Goal: Check status: Check status

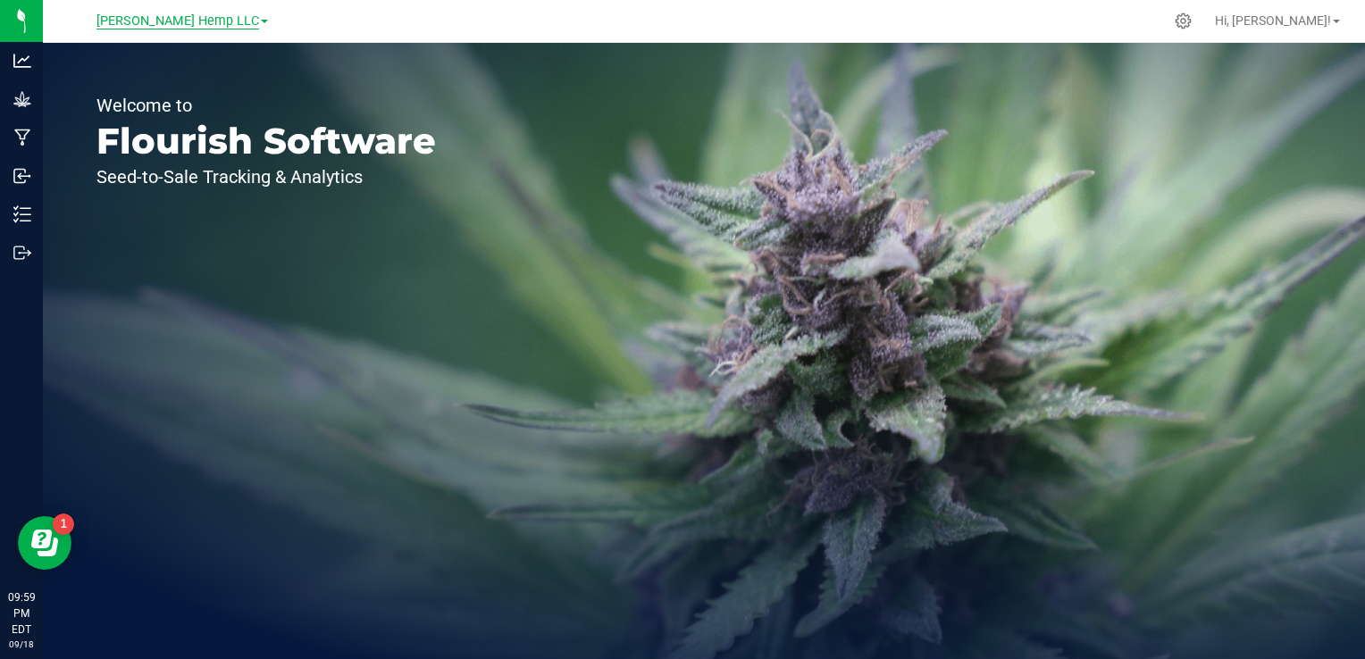
click at [222, 16] on span "[PERSON_NAME] Hemp LLC" at bounding box center [177, 21] width 163 height 16
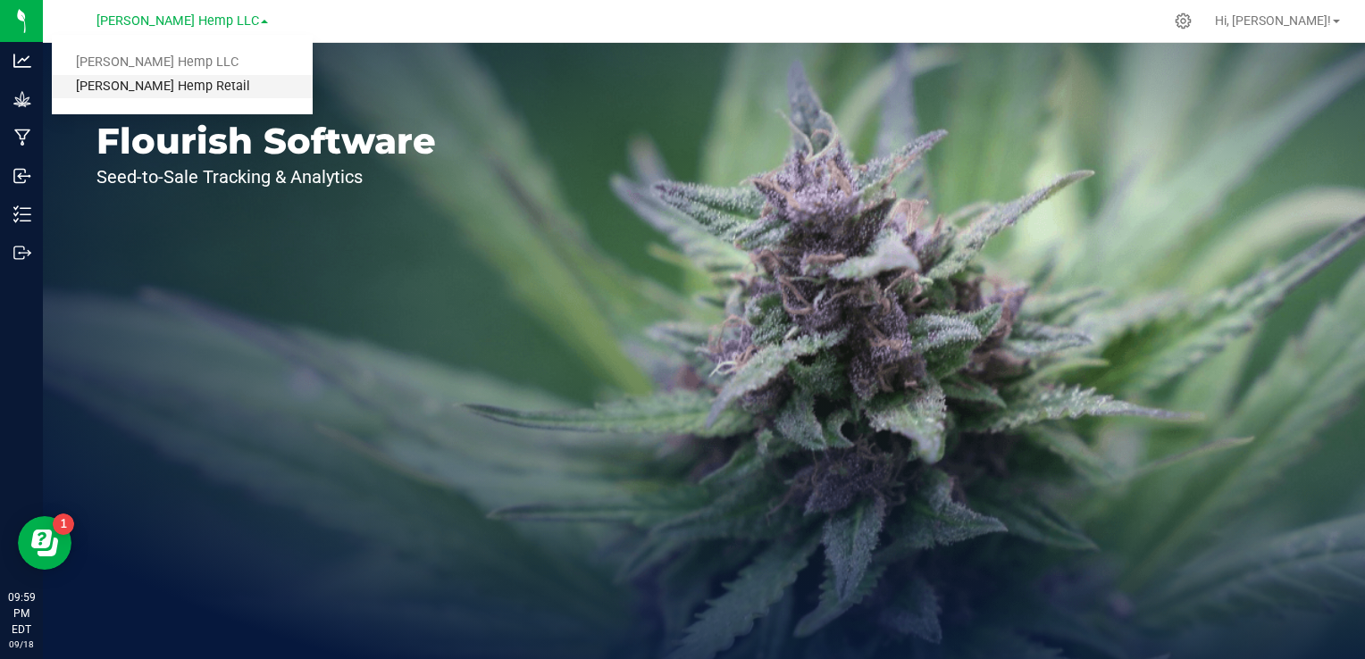
click at [152, 87] on link "Morris Hemp Retail" at bounding box center [182, 87] width 261 height 24
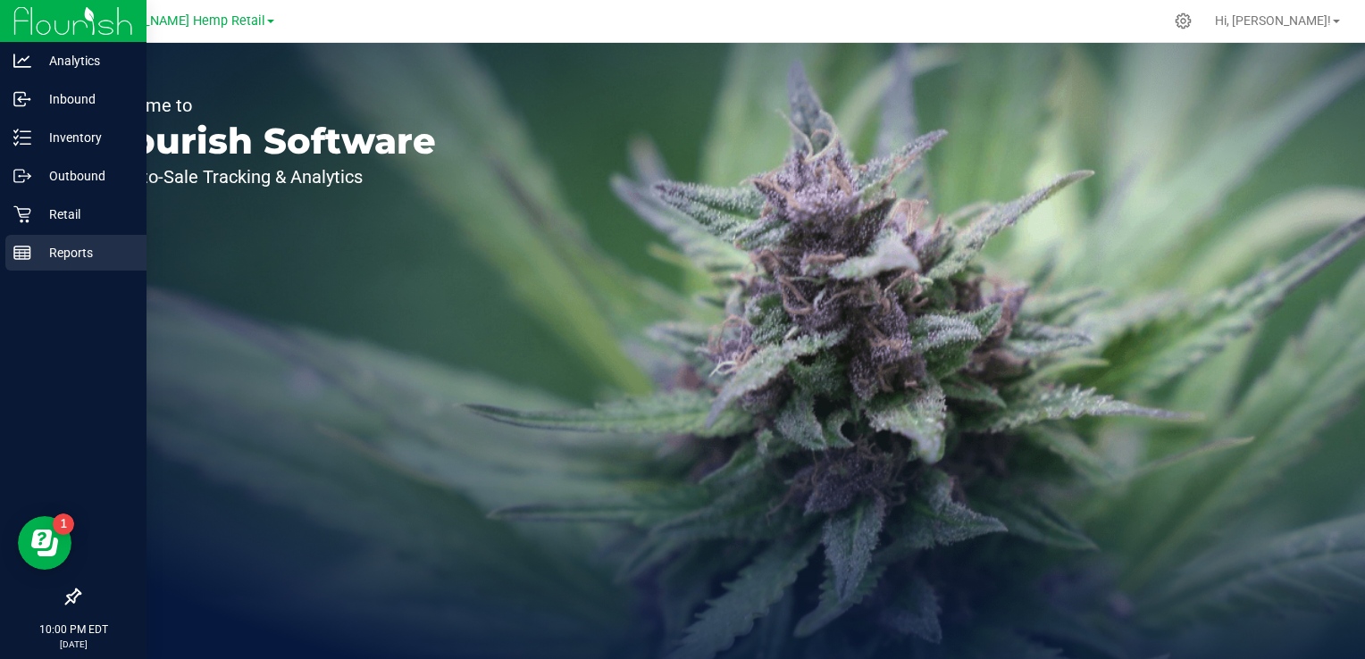
click at [36, 253] on p "Reports" at bounding box center [84, 252] width 107 height 21
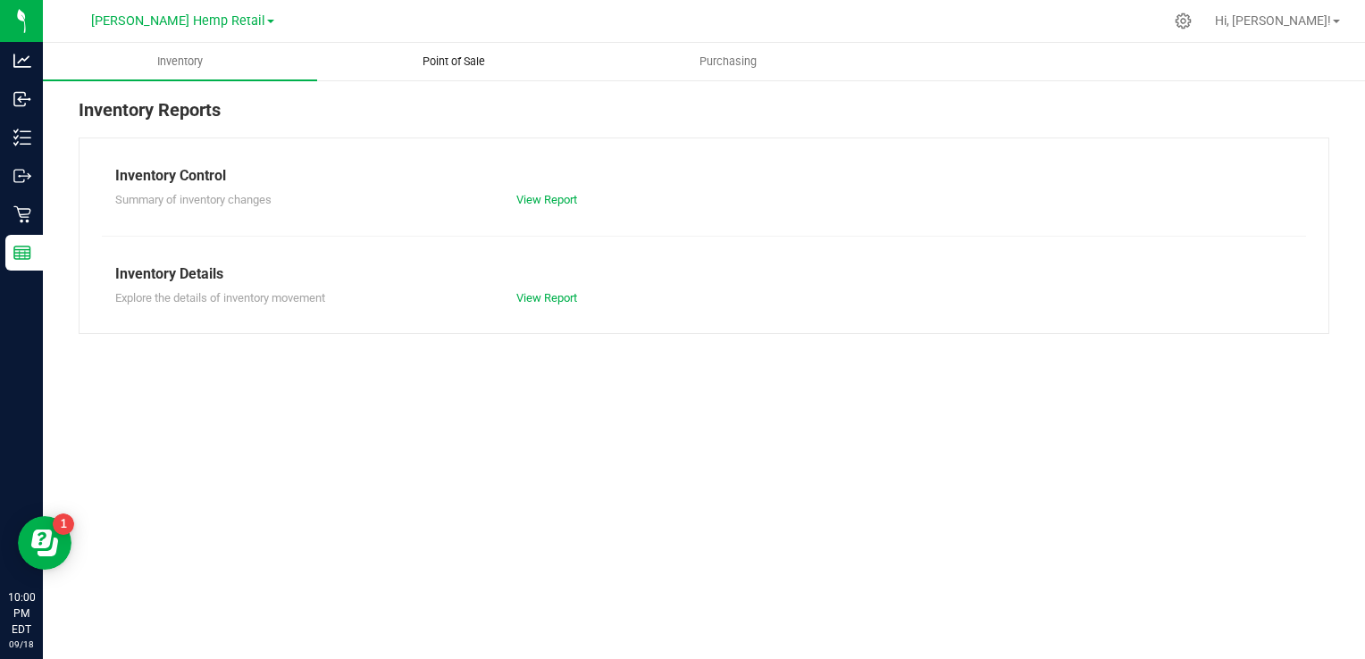
click at [439, 58] on span "Point of Sale" at bounding box center [453, 62] width 111 height 16
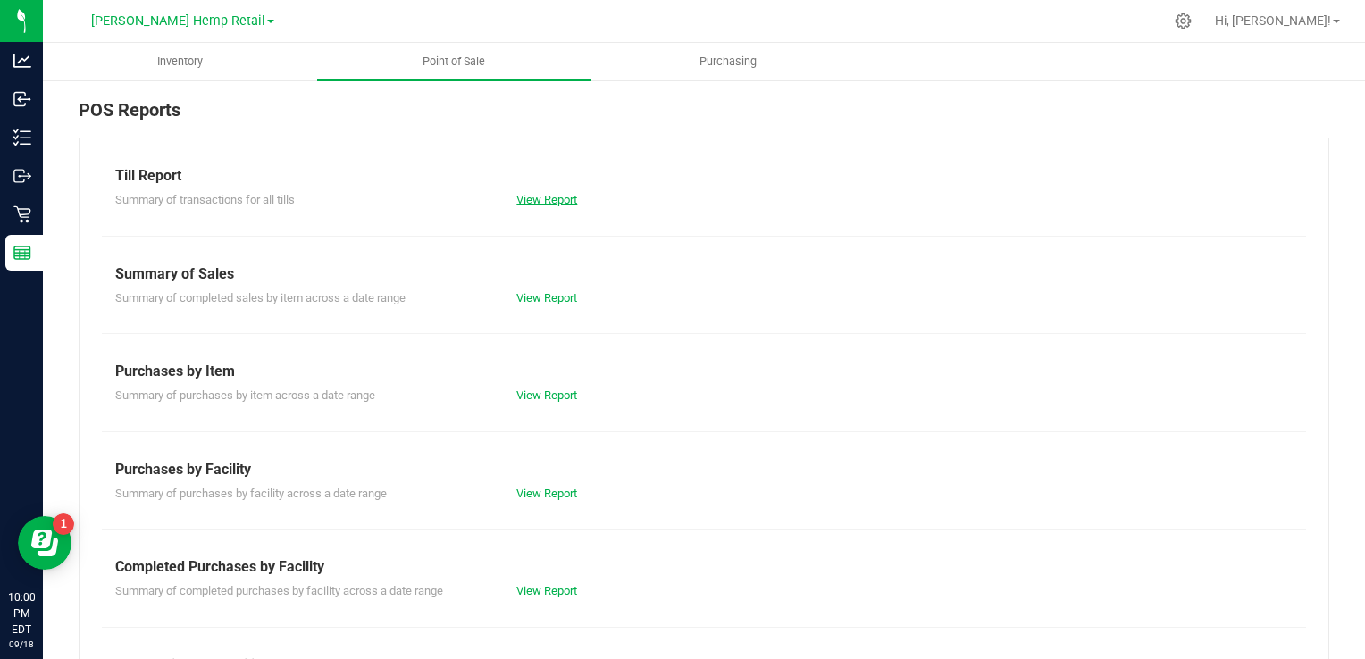
click at [533, 202] on link "View Report" at bounding box center [546, 199] width 61 height 13
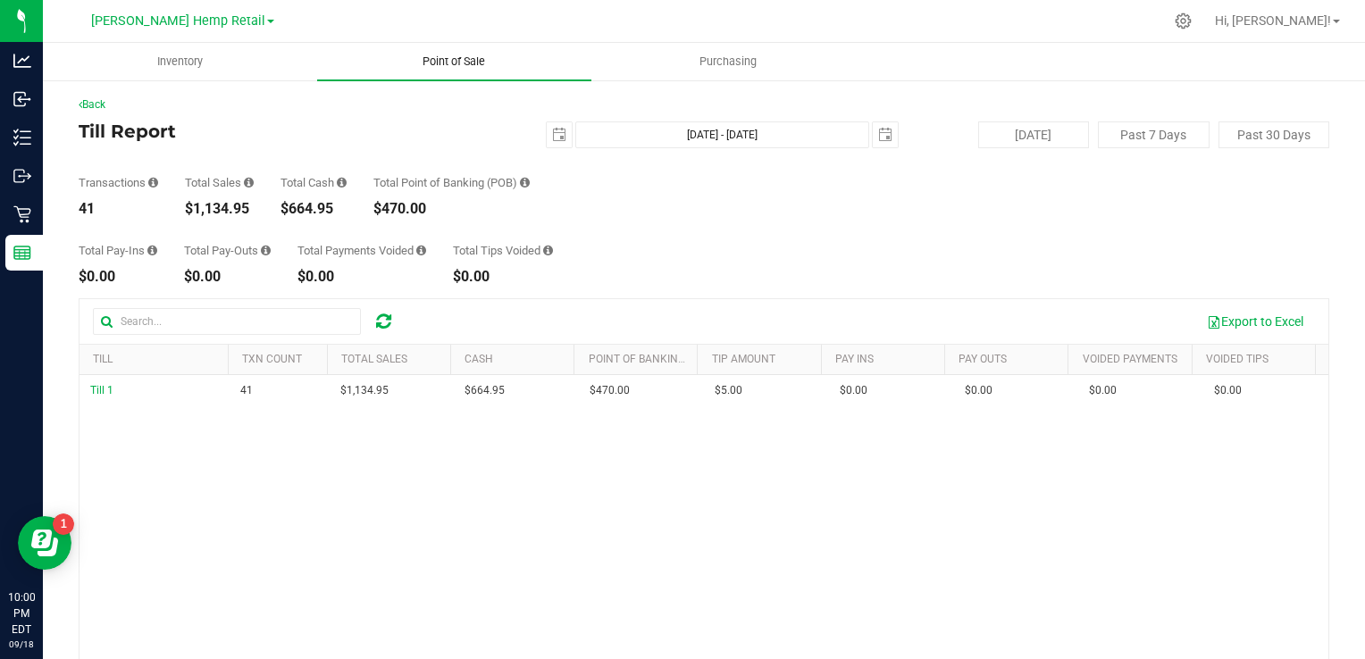
click at [465, 71] on uib-tab-heading "Point of Sale" at bounding box center [454, 62] width 274 height 38
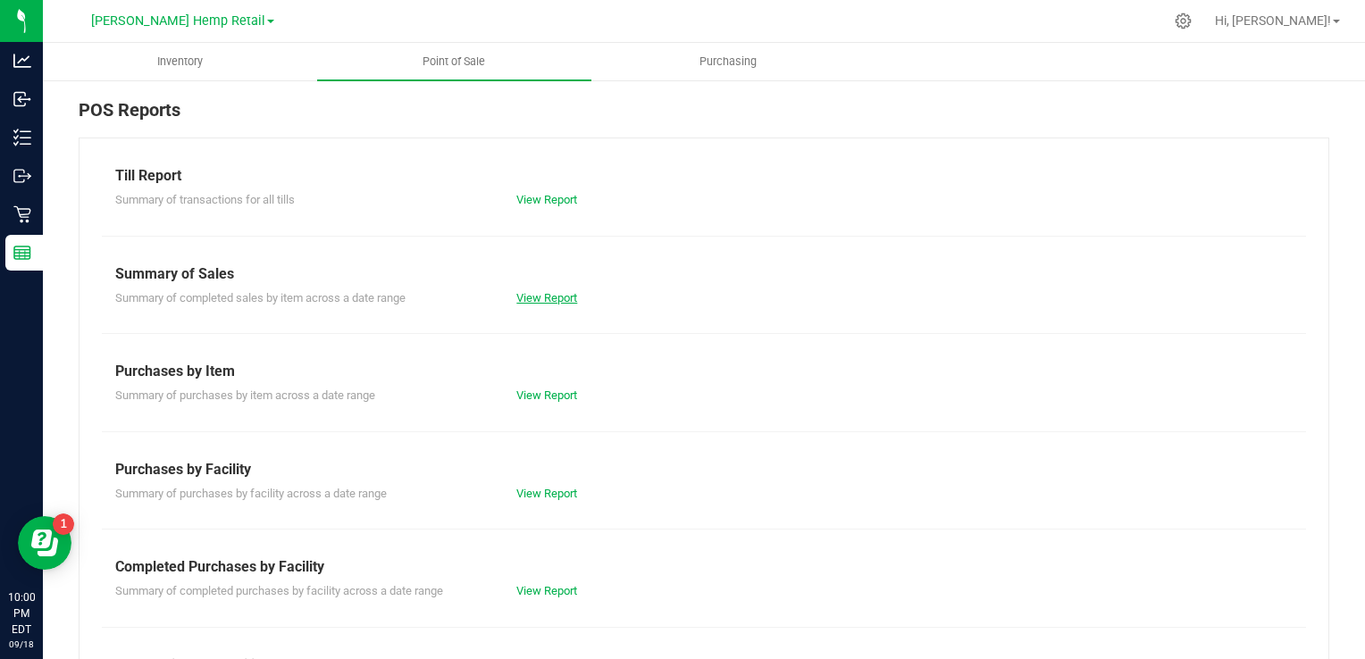
click at [568, 296] on link "View Report" at bounding box center [546, 297] width 61 height 13
